Goal: Navigation & Orientation: Understand site structure

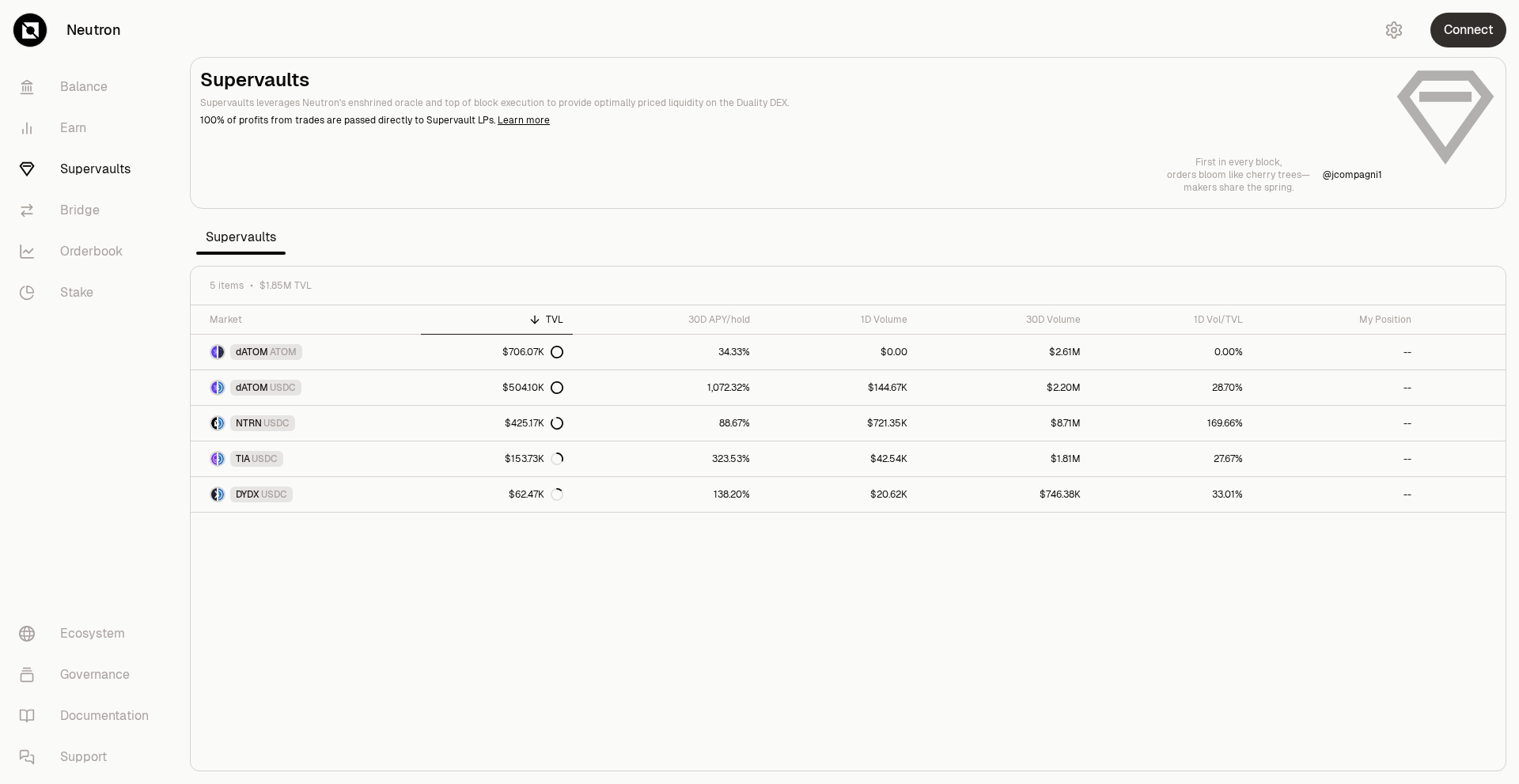
click at [1480, 27] on button "Connect" at bounding box center [1469, 30] width 76 height 35
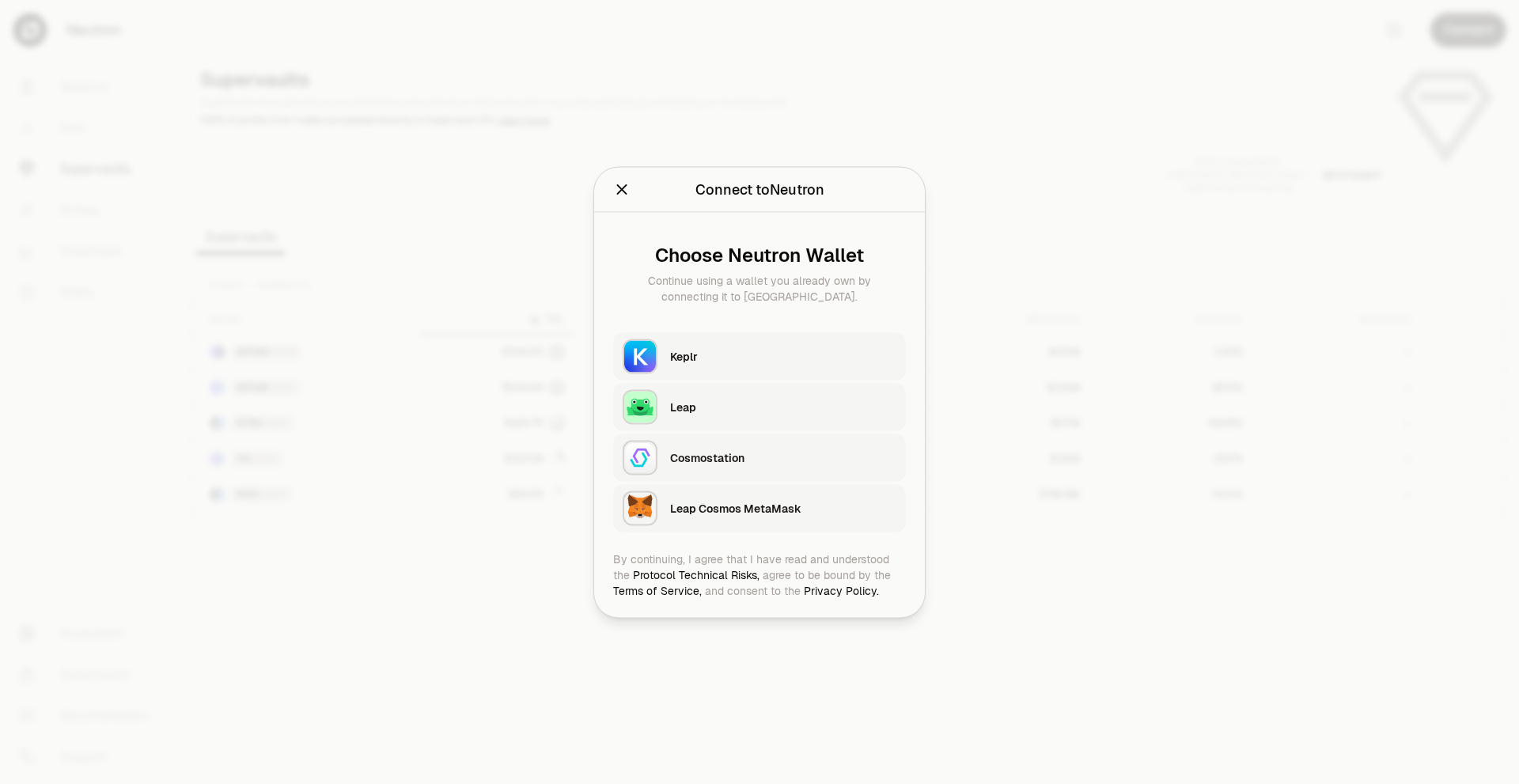
click at [758, 360] on div "Keplr" at bounding box center [783, 356] width 226 height 16
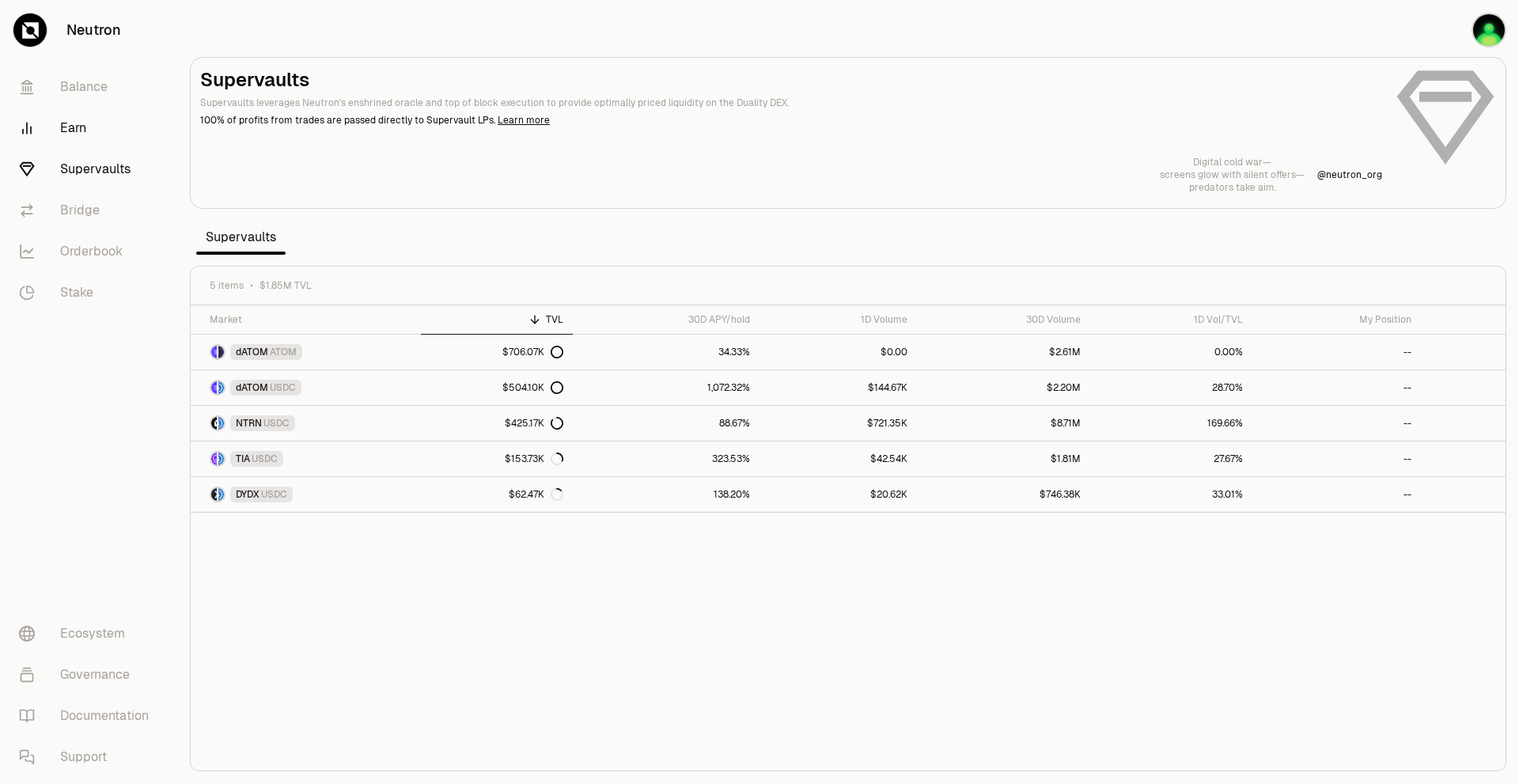
click at [84, 118] on link "Earn" at bounding box center [88, 129] width 164 height 42
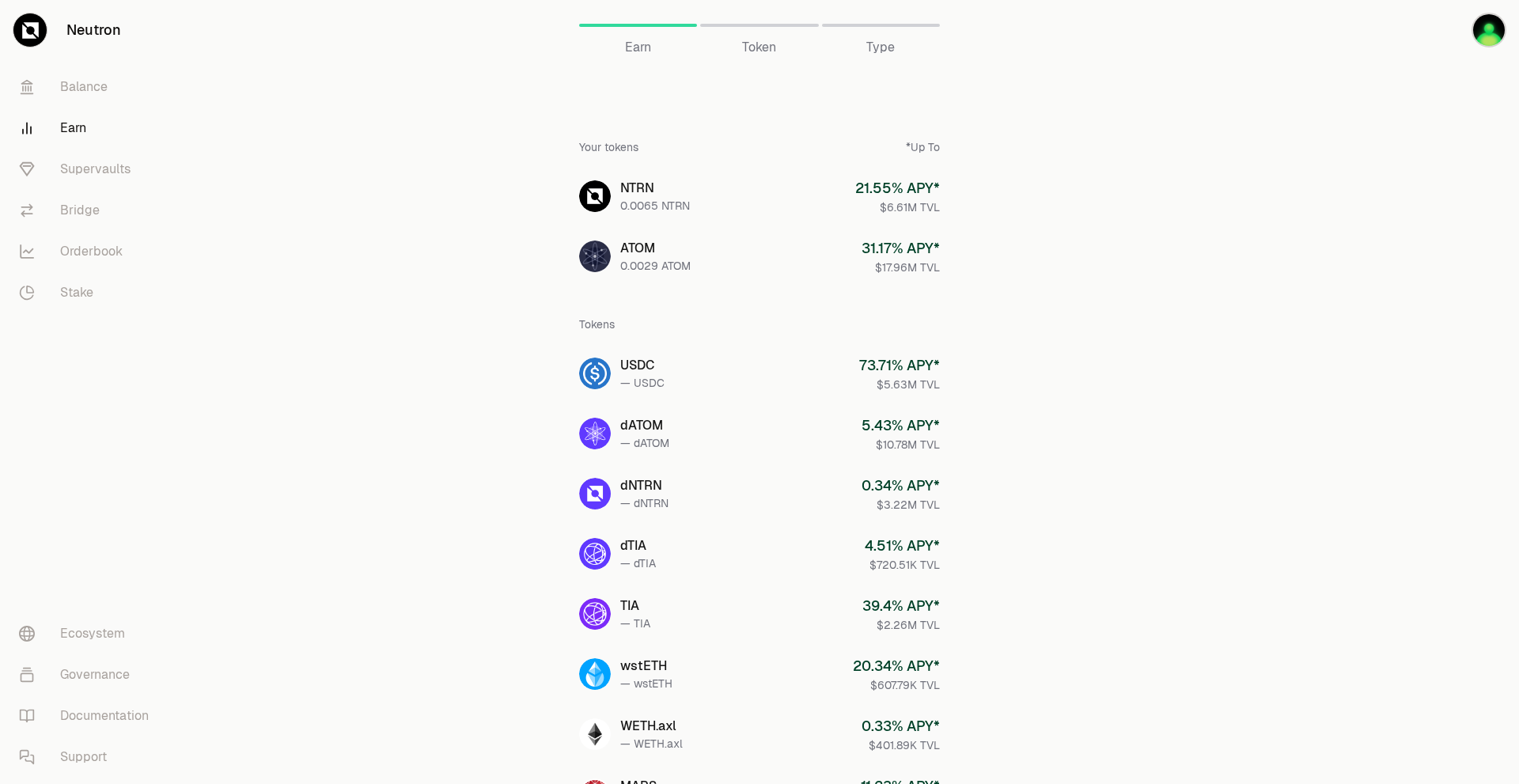
click at [736, 38] on div "Token" at bounding box center [759, 25] width 118 height 38
click at [757, 25] on div "Token" at bounding box center [759, 25] width 118 height 38
click at [757, 28] on div "Token" at bounding box center [759, 25] width 118 height 38
click at [762, 44] on span "Token" at bounding box center [759, 46] width 34 height 19
click at [763, 49] on span "Token" at bounding box center [759, 46] width 34 height 19
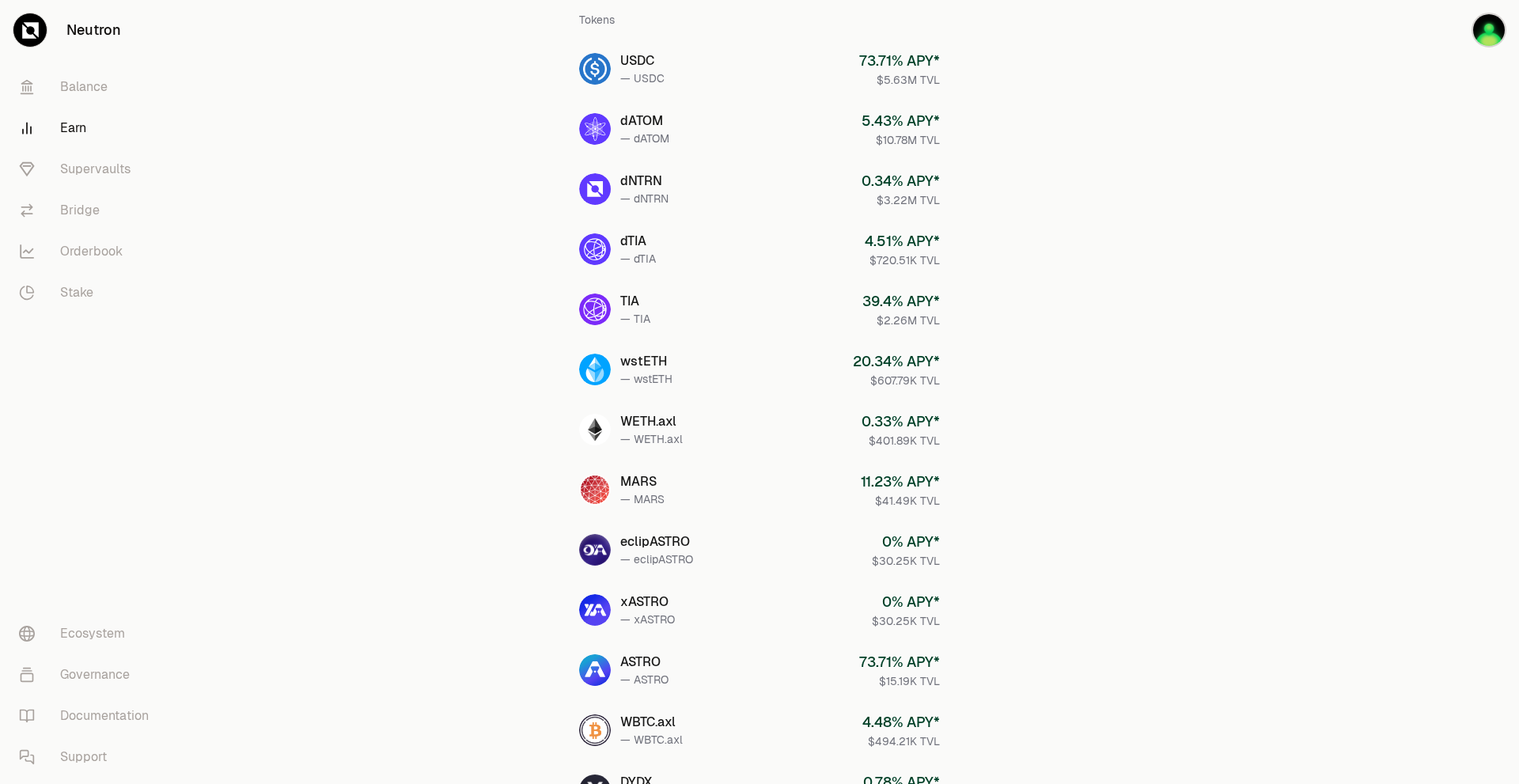
scroll to position [523, 0]
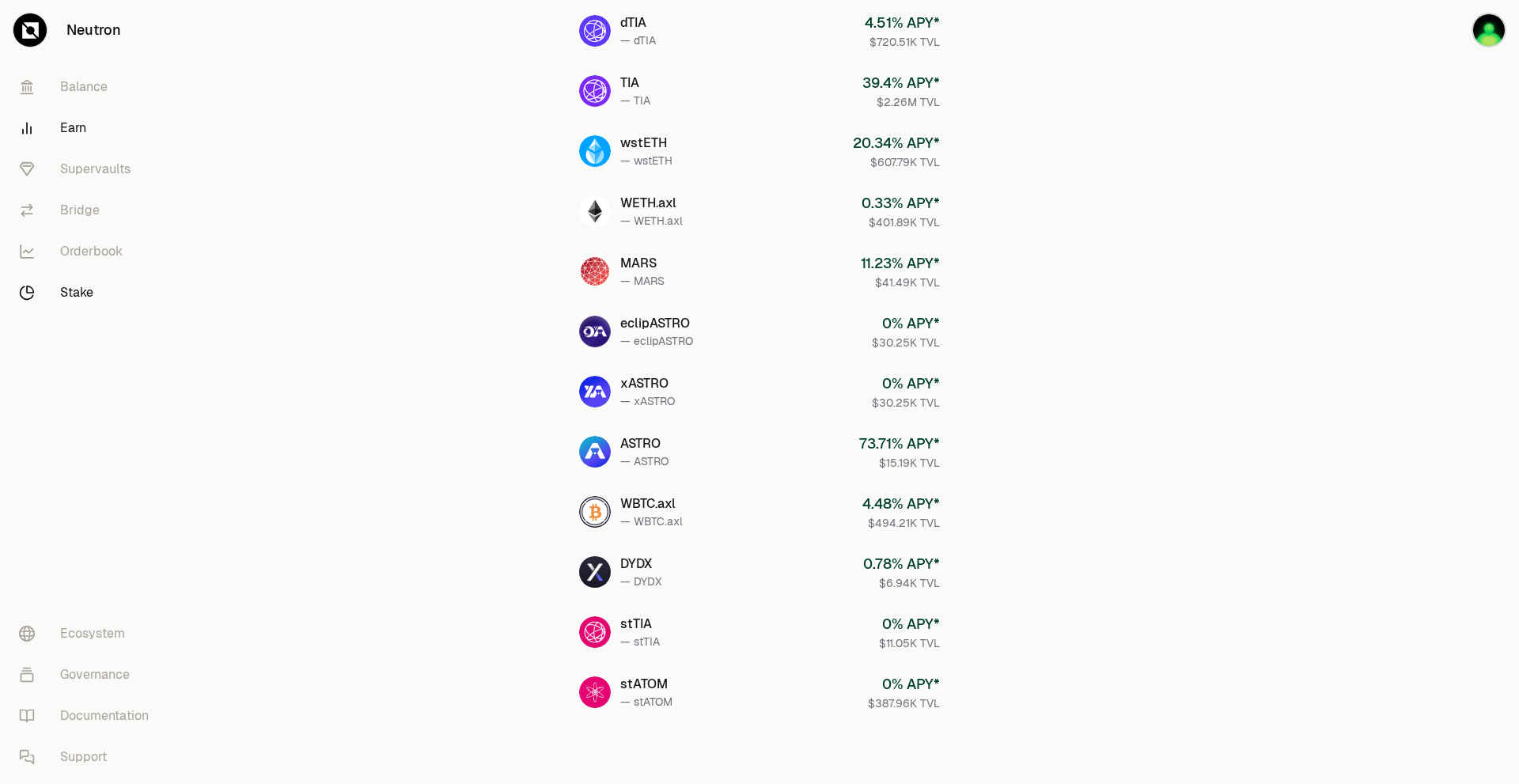
click at [75, 295] on link "Stake" at bounding box center [88, 293] width 164 height 42
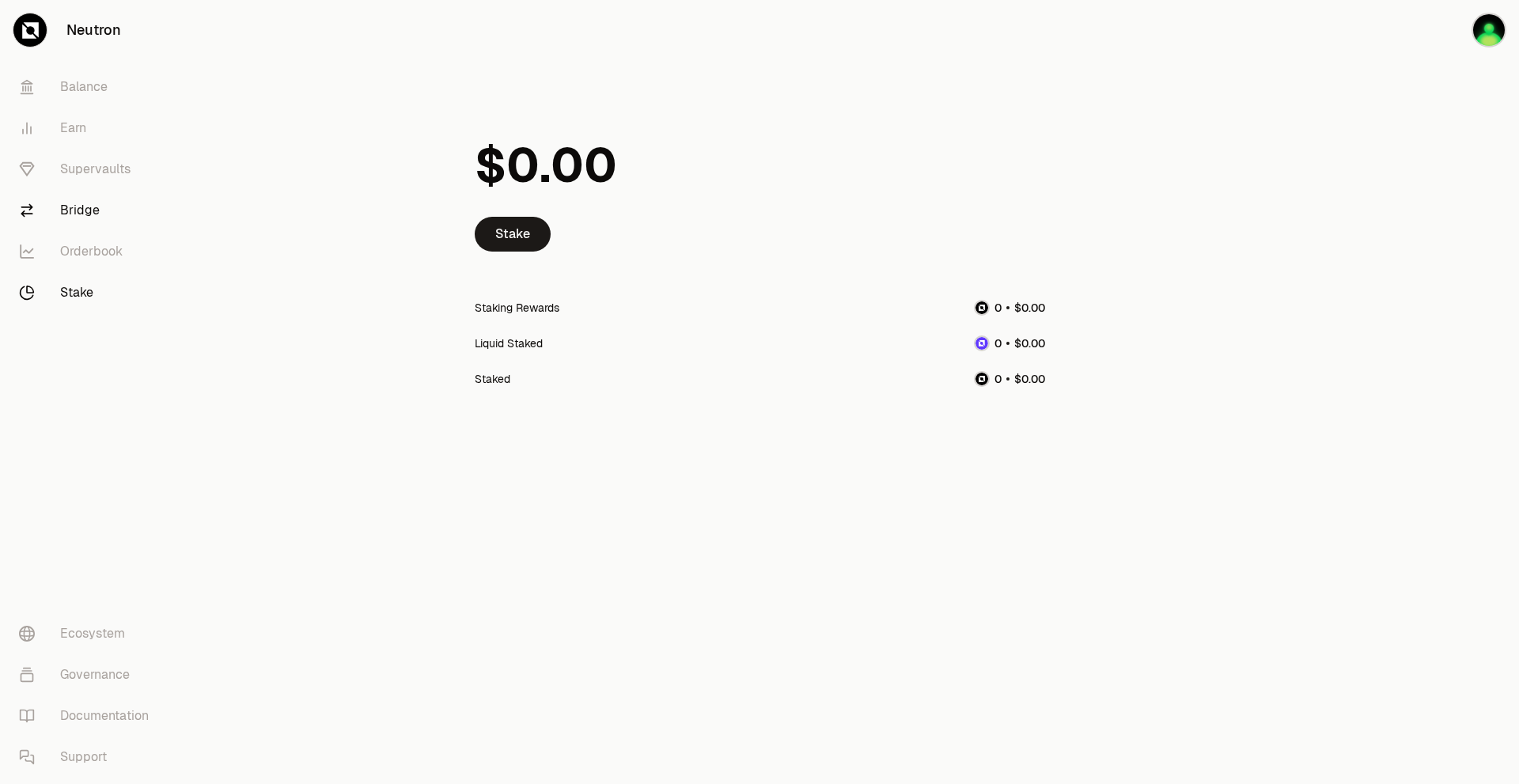
click at [86, 209] on link "Bridge" at bounding box center [88, 211] width 164 height 42
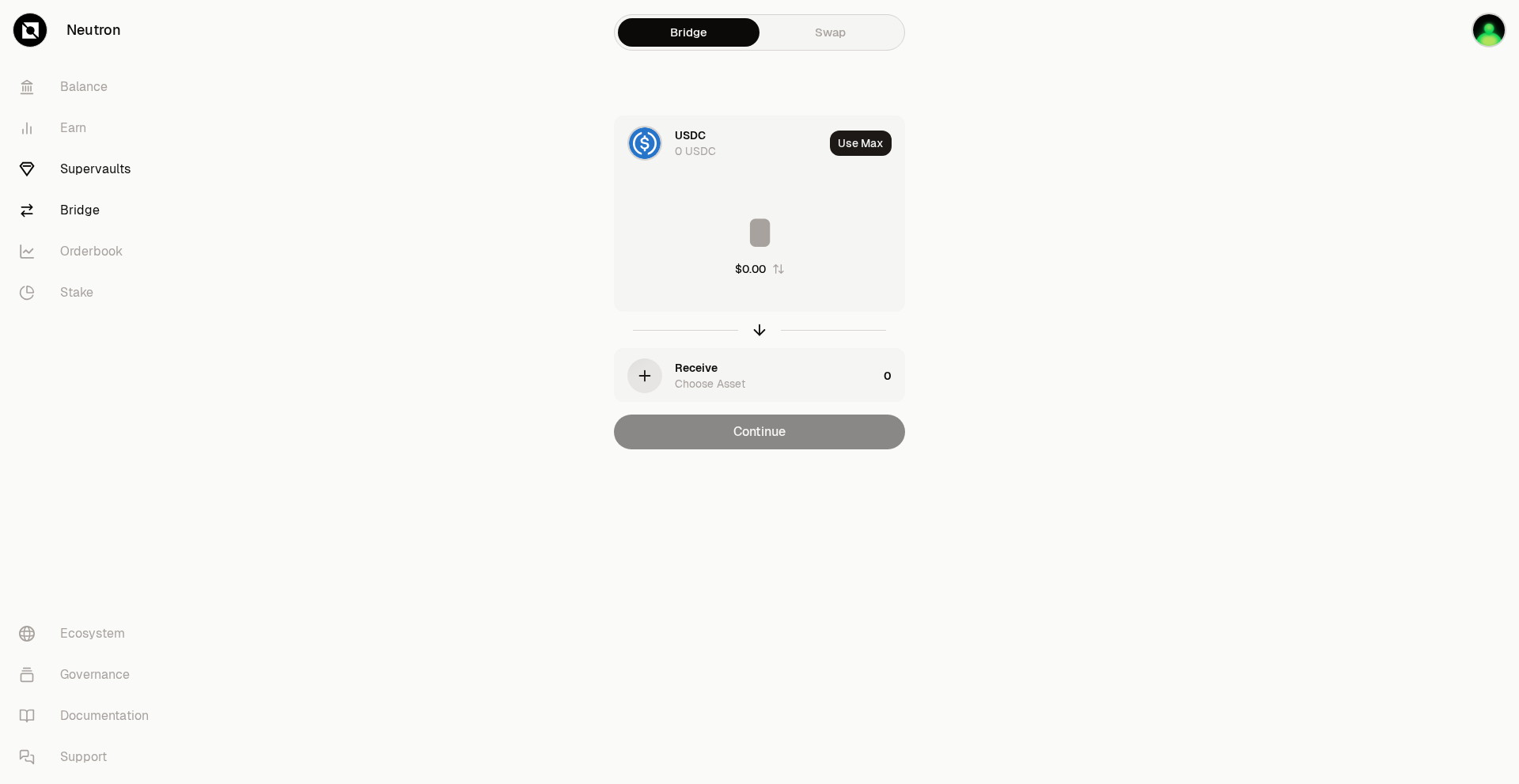
click at [99, 162] on link "Supervaults" at bounding box center [88, 169] width 164 height 42
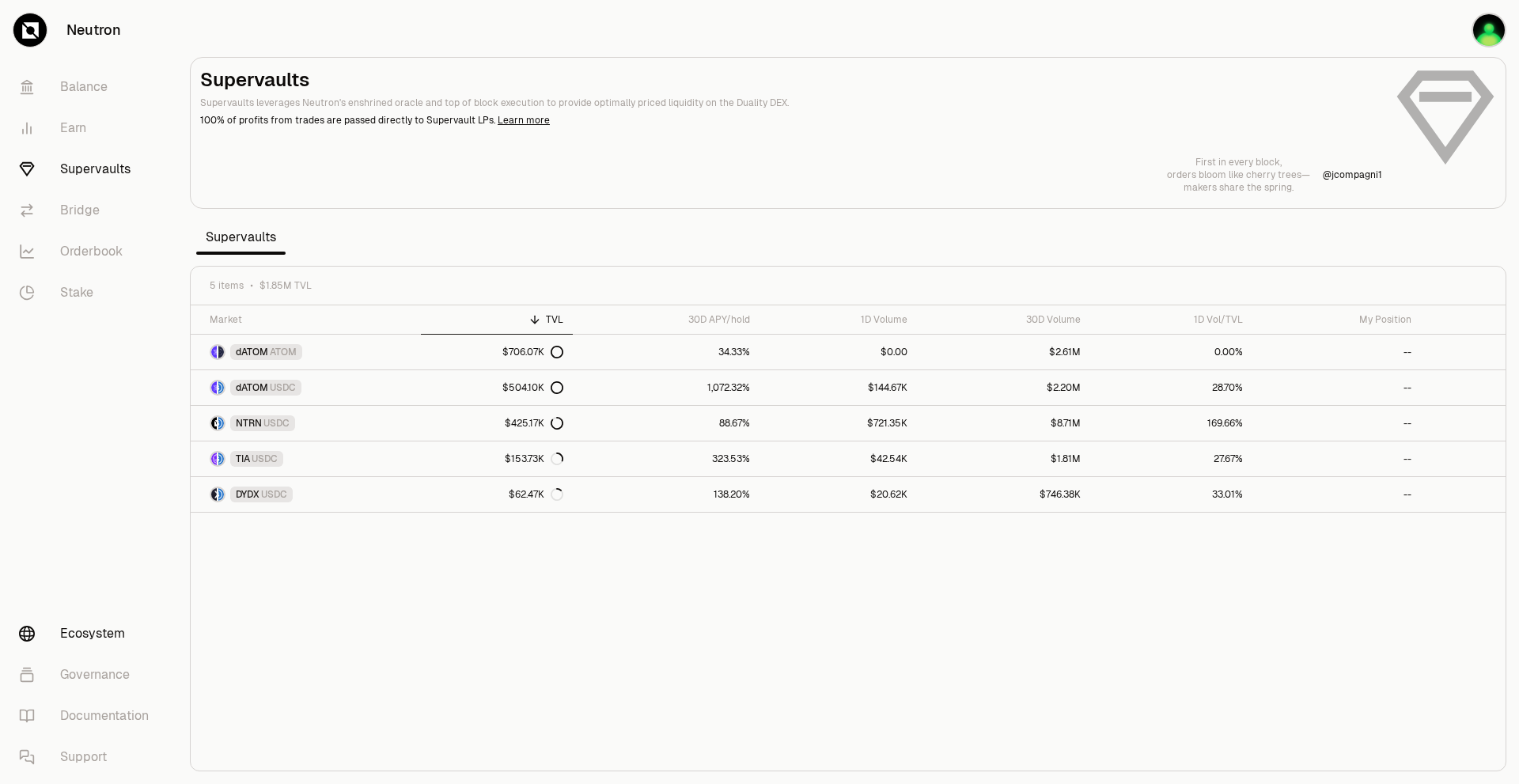
click at [88, 634] on link "Ecosystem" at bounding box center [88, 634] width 164 height 42
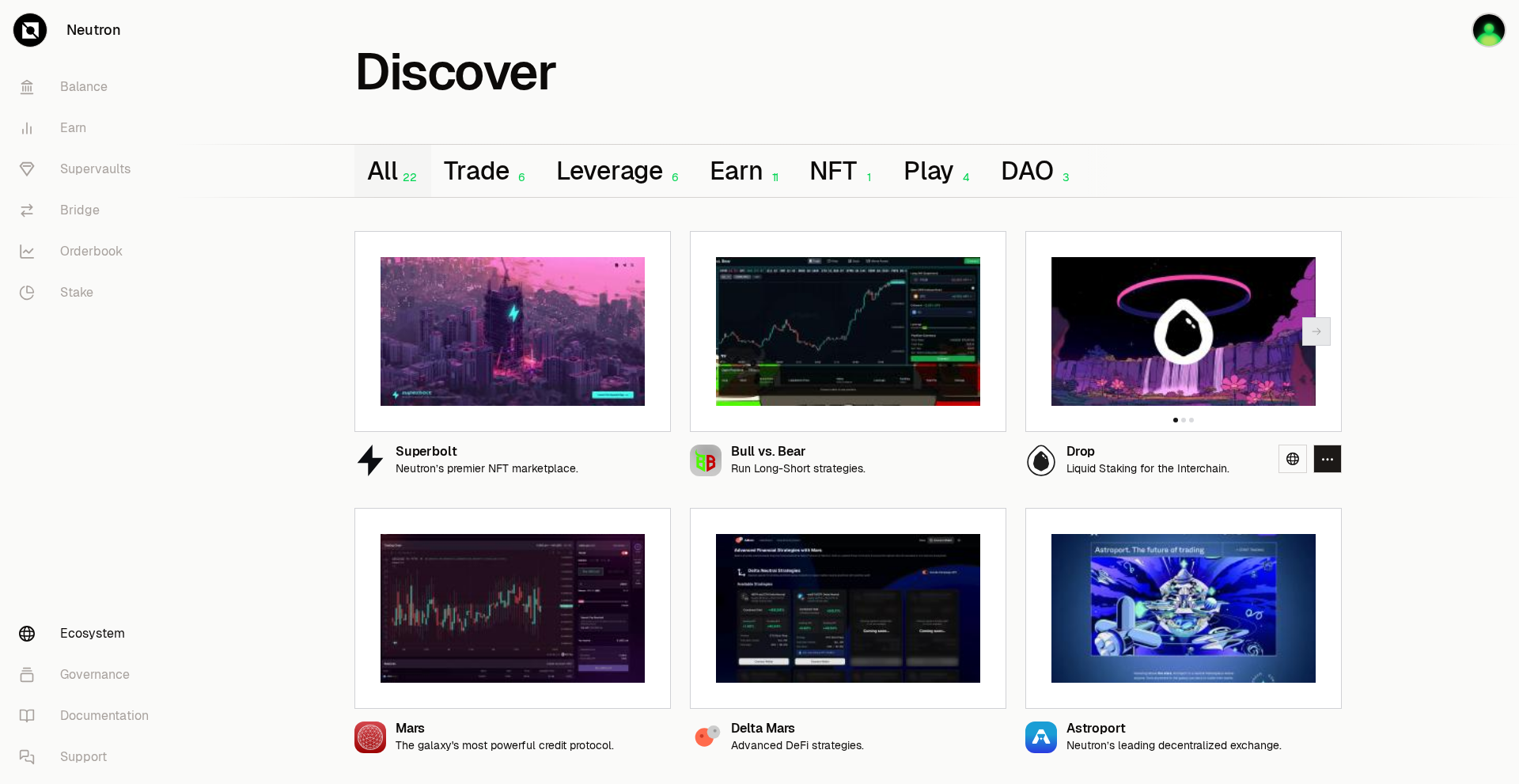
click at [1116, 358] on img at bounding box center [1183, 331] width 264 height 148
click at [1289, 457] on icon at bounding box center [1293, 459] width 13 height 13
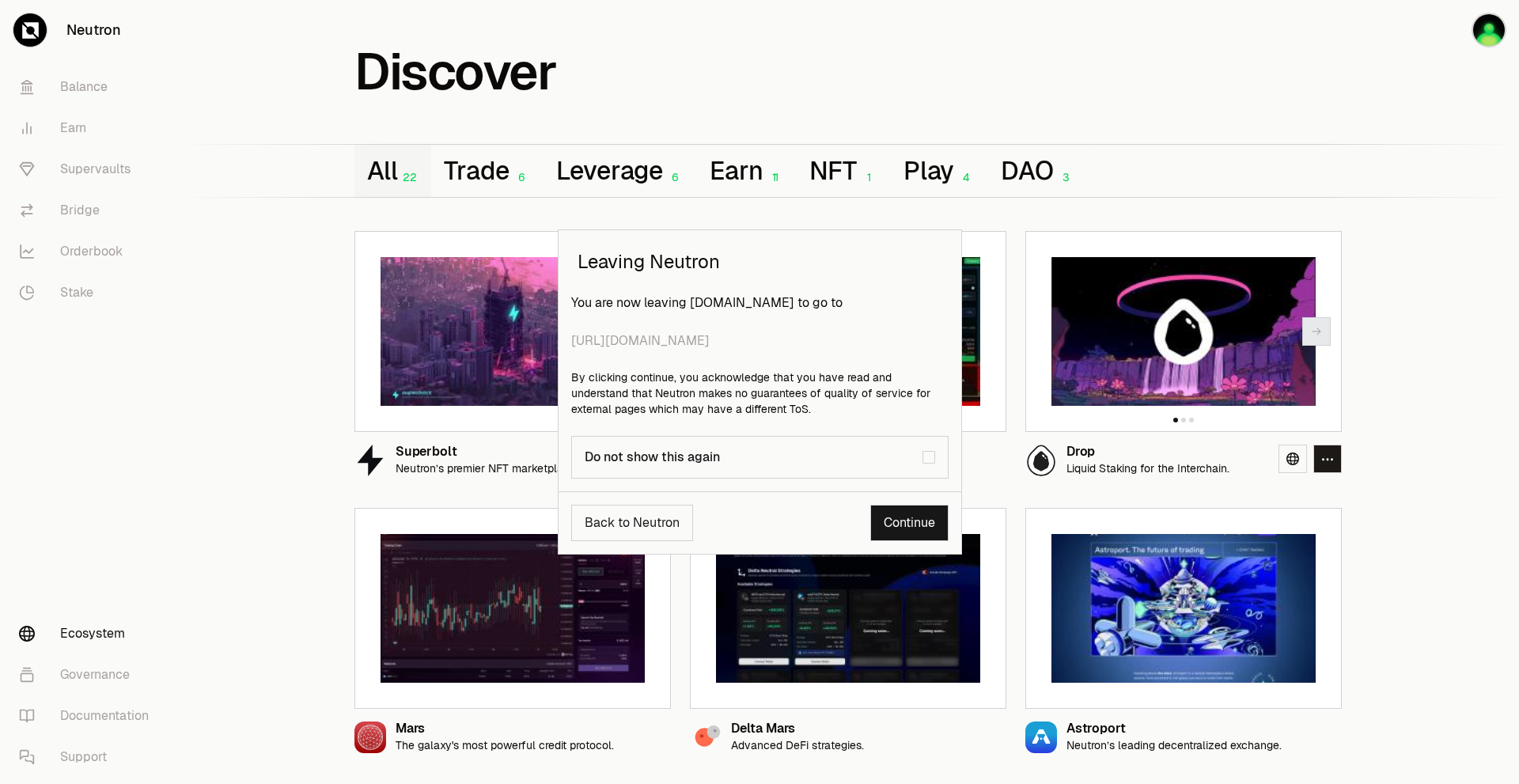
click at [908, 517] on link "Continue" at bounding box center [909, 522] width 78 height 37
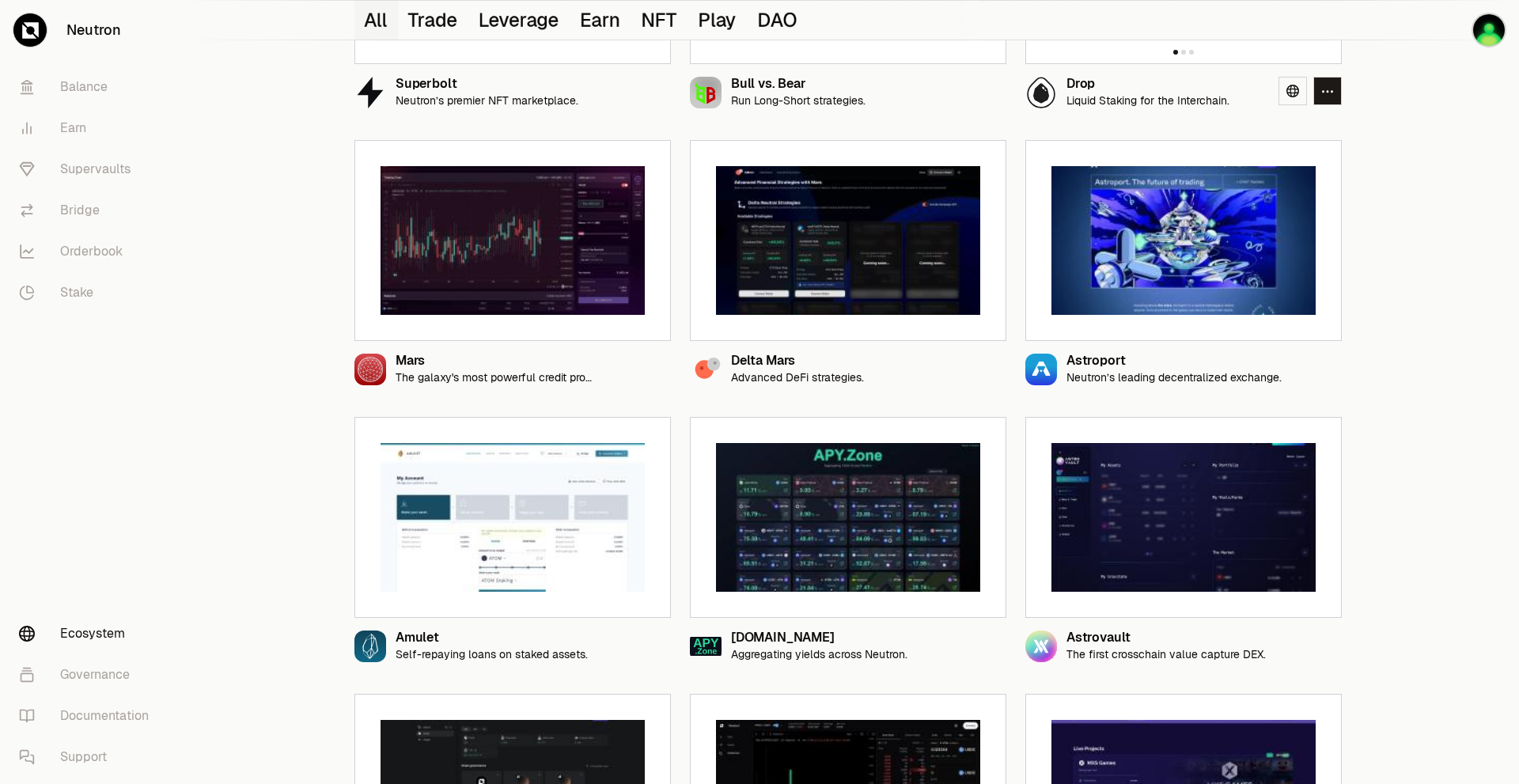
scroll to position [395, 0]
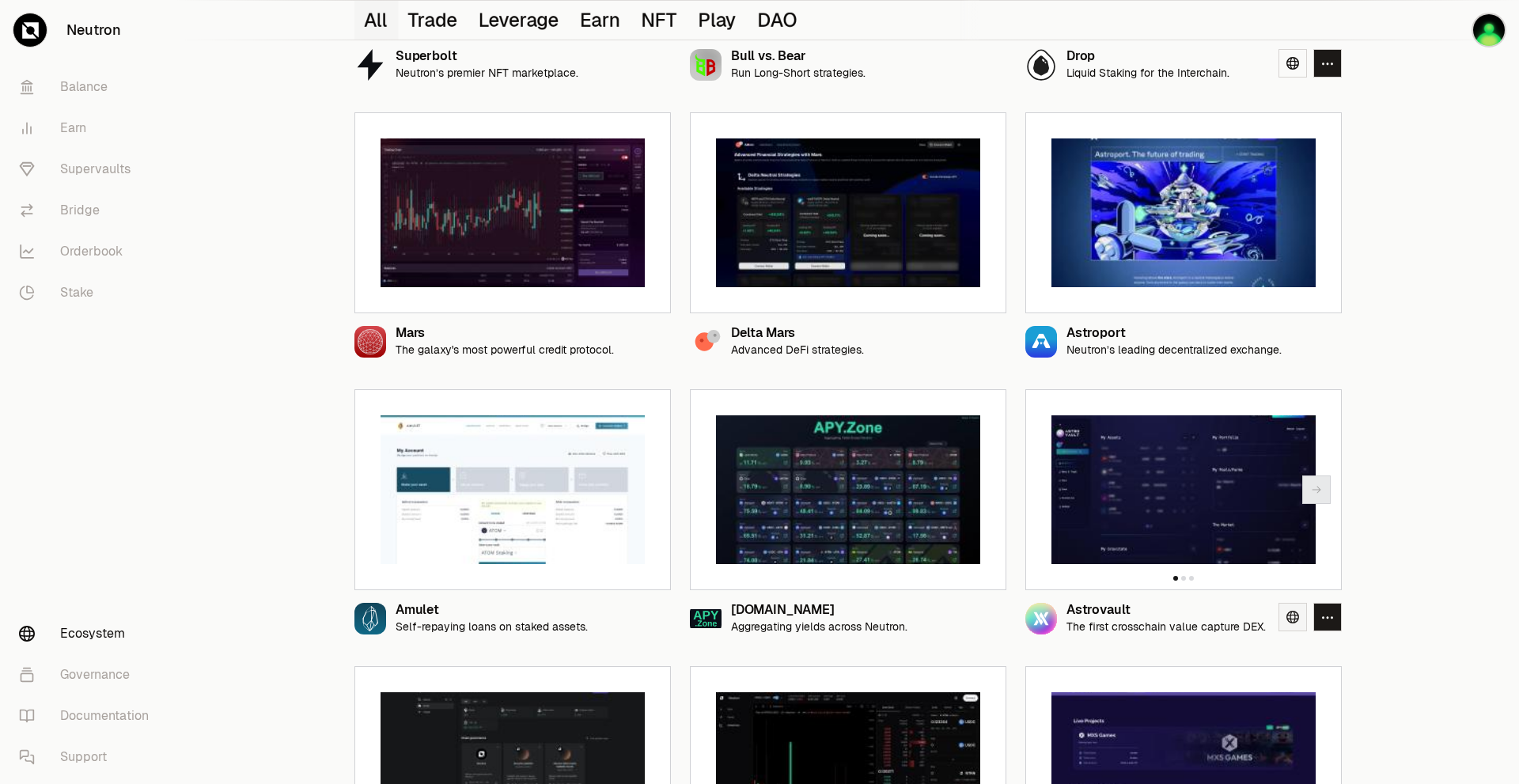
click at [1293, 617] on icon at bounding box center [1293, 617] width 13 height 13
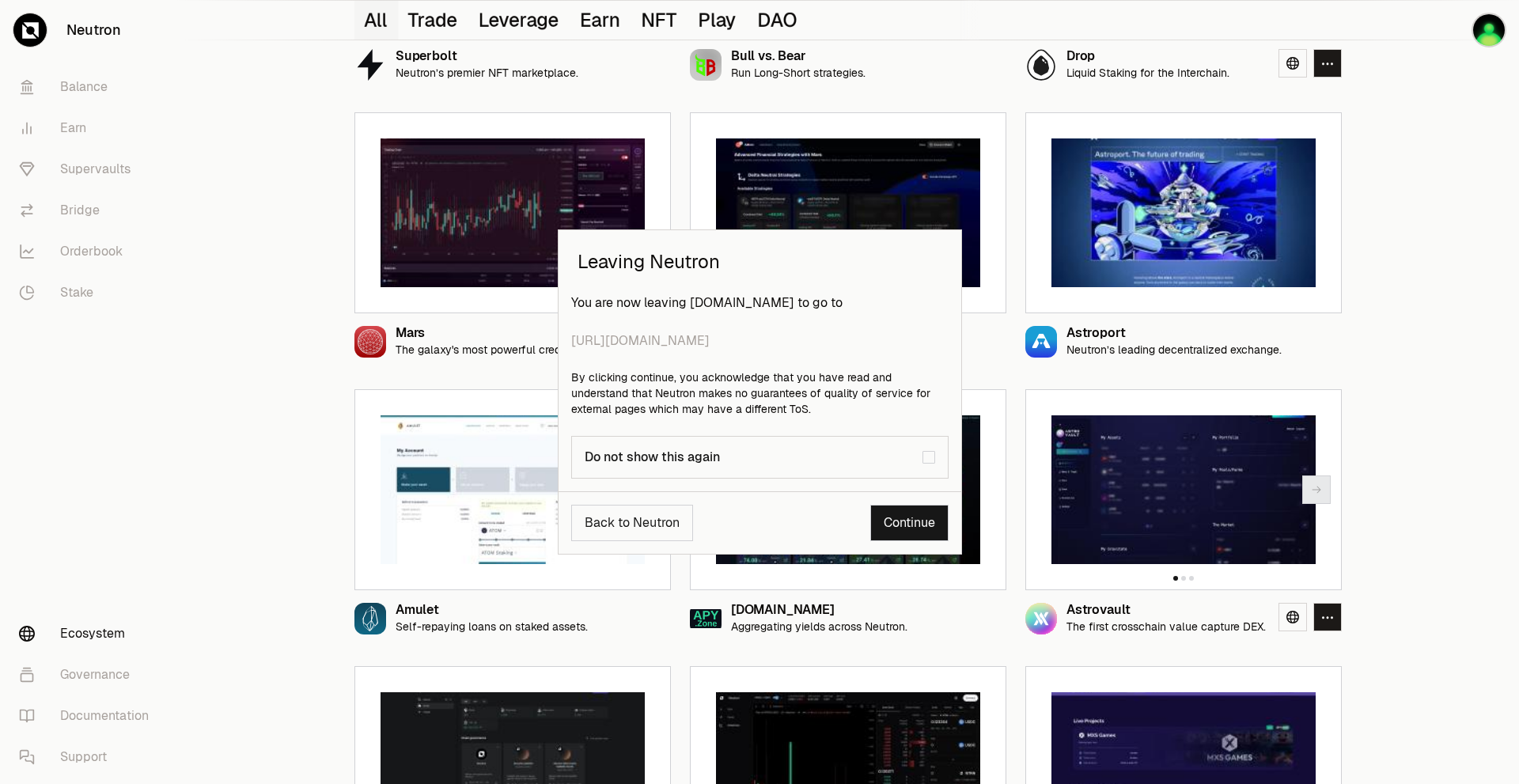
click at [920, 517] on link "Continue" at bounding box center [909, 522] width 78 height 37
